Goal: Task Accomplishment & Management: Manage account settings

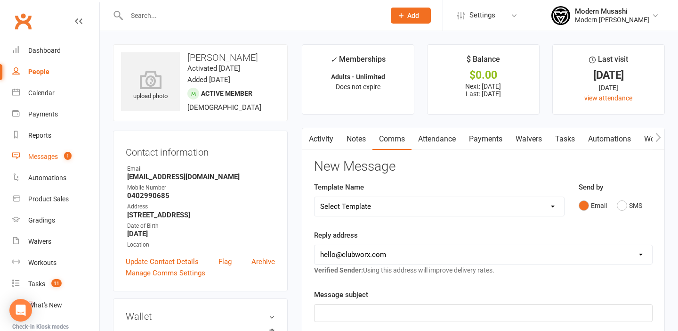
click at [48, 161] on link "Messages 1" at bounding box center [55, 156] width 87 height 21
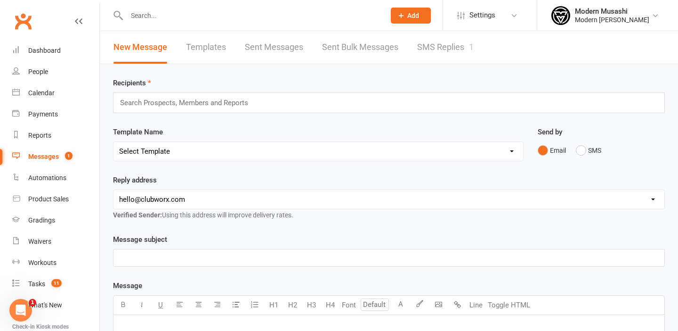
click at [434, 45] on link "SMS Replies 1" at bounding box center [445, 47] width 57 height 32
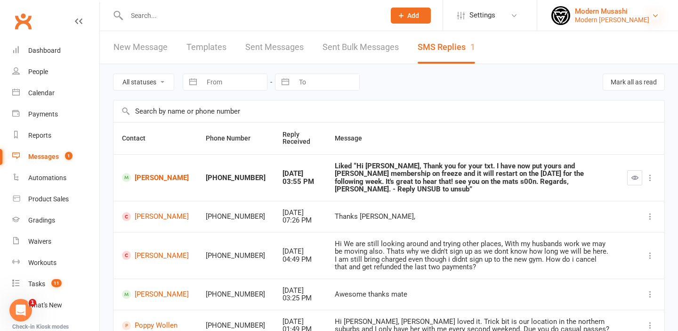
click at [652, 12] on icon at bounding box center [656, 16] width 8 height 8
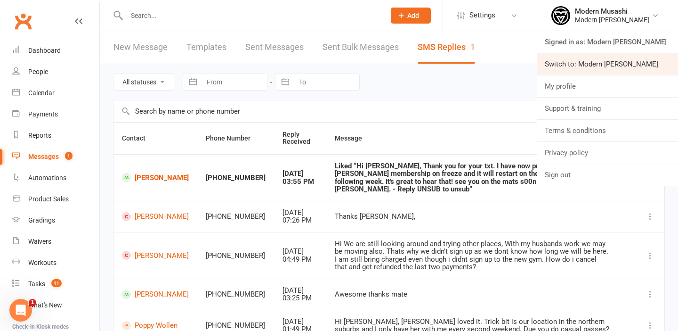
click at [586, 61] on link "Switch to: Modern [PERSON_NAME]" at bounding box center [607, 64] width 141 height 22
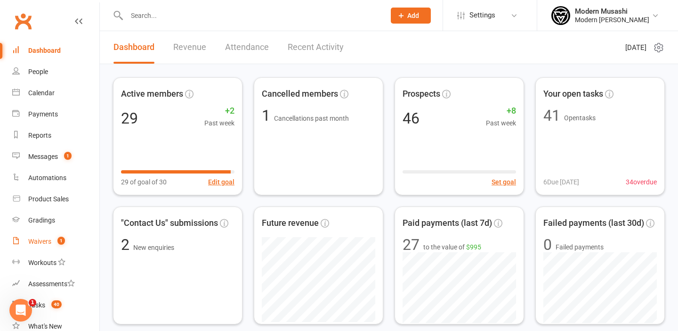
click at [42, 239] on div "Waivers" at bounding box center [39, 241] width 23 height 8
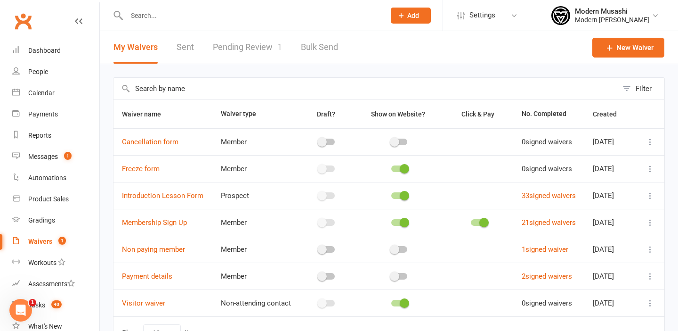
click at [244, 50] on link "Pending Review 1" at bounding box center [247, 47] width 69 height 32
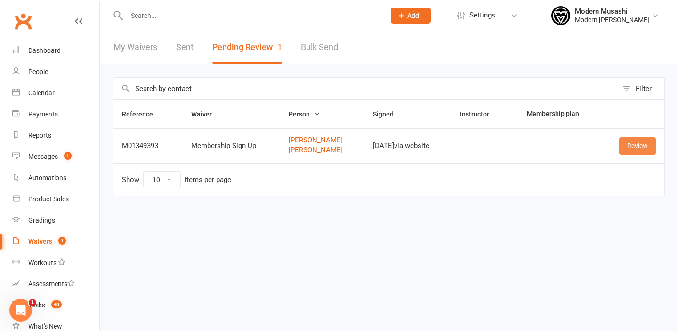
click at [639, 147] on link "Review" at bounding box center [637, 145] width 37 height 17
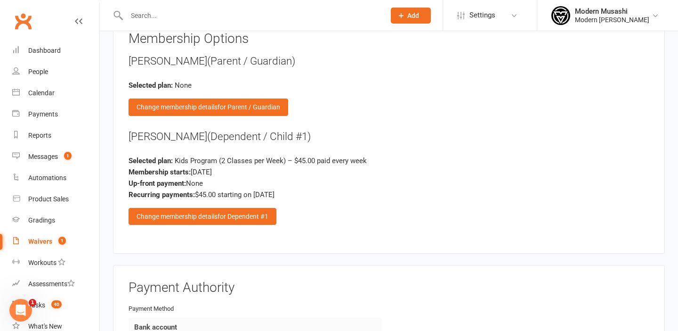
scroll to position [1019, 0]
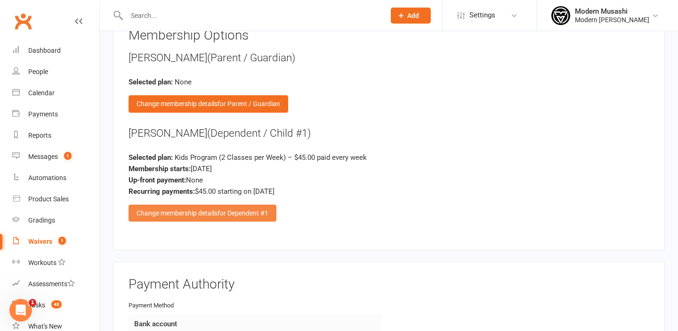
click at [200, 204] on div "Change membership details for Dependent #1" at bounding box center [203, 212] width 148 height 17
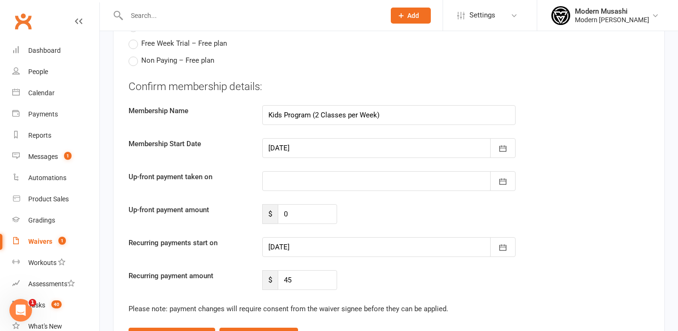
scroll to position [1177, 0]
click at [328, 236] on div at bounding box center [388, 246] width 253 height 20
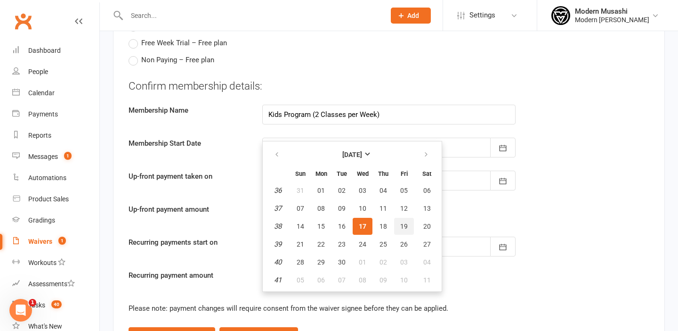
click at [402, 222] on span "19" at bounding box center [404, 226] width 8 height 8
type input "[DATE]"
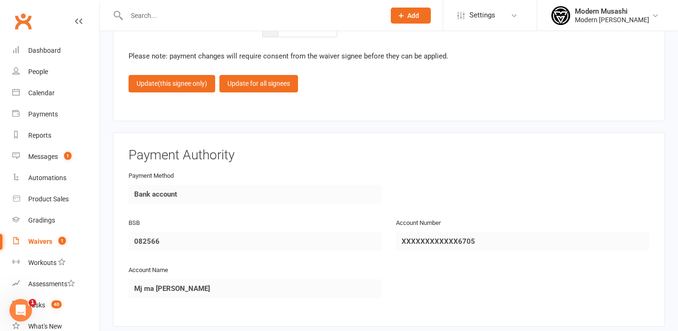
scroll to position [1427, 0]
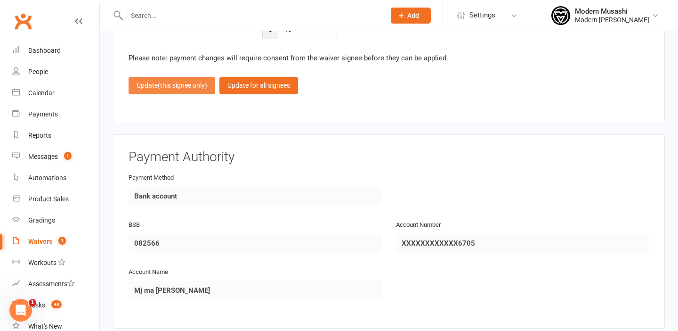
click at [167, 81] on span "(this signee only)" at bounding box center [182, 85] width 49 height 8
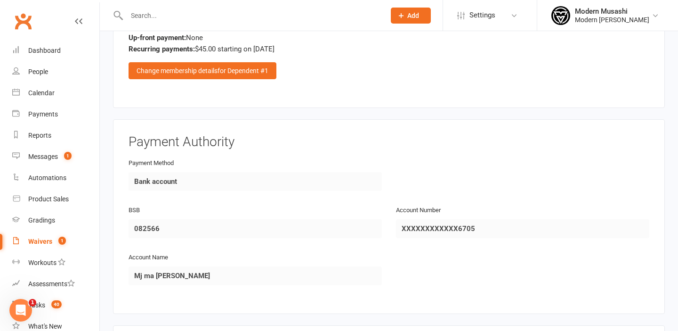
scroll to position [1318, 0]
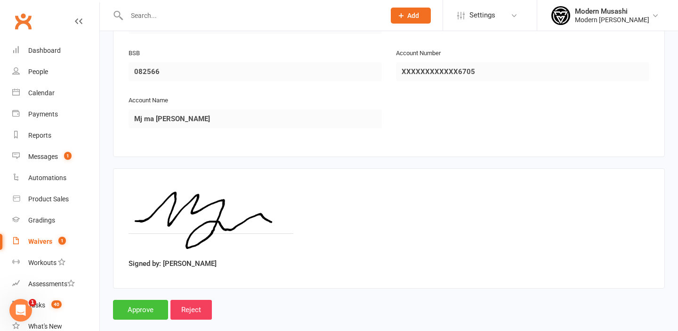
click at [132, 300] on input "Approve" at bounding box center [140, 310] width 55 height 20
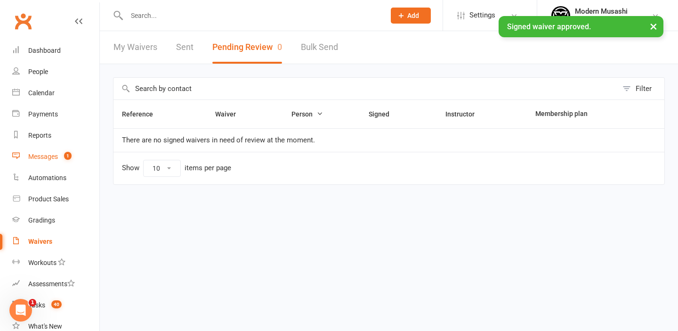
click at [43, 157] on div "Messages" at bounding box center [43, 157] width 30 height 8
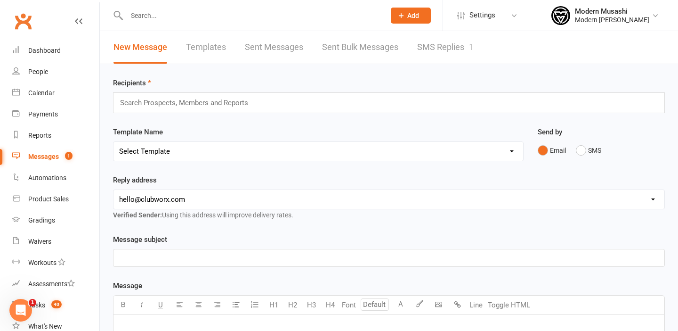
click at [436, 45] on link "SMS Replies 1" at bounding box center [445, 47] width 57 height 32
